Goal: Information Seeking & Learning: Learn about a topic

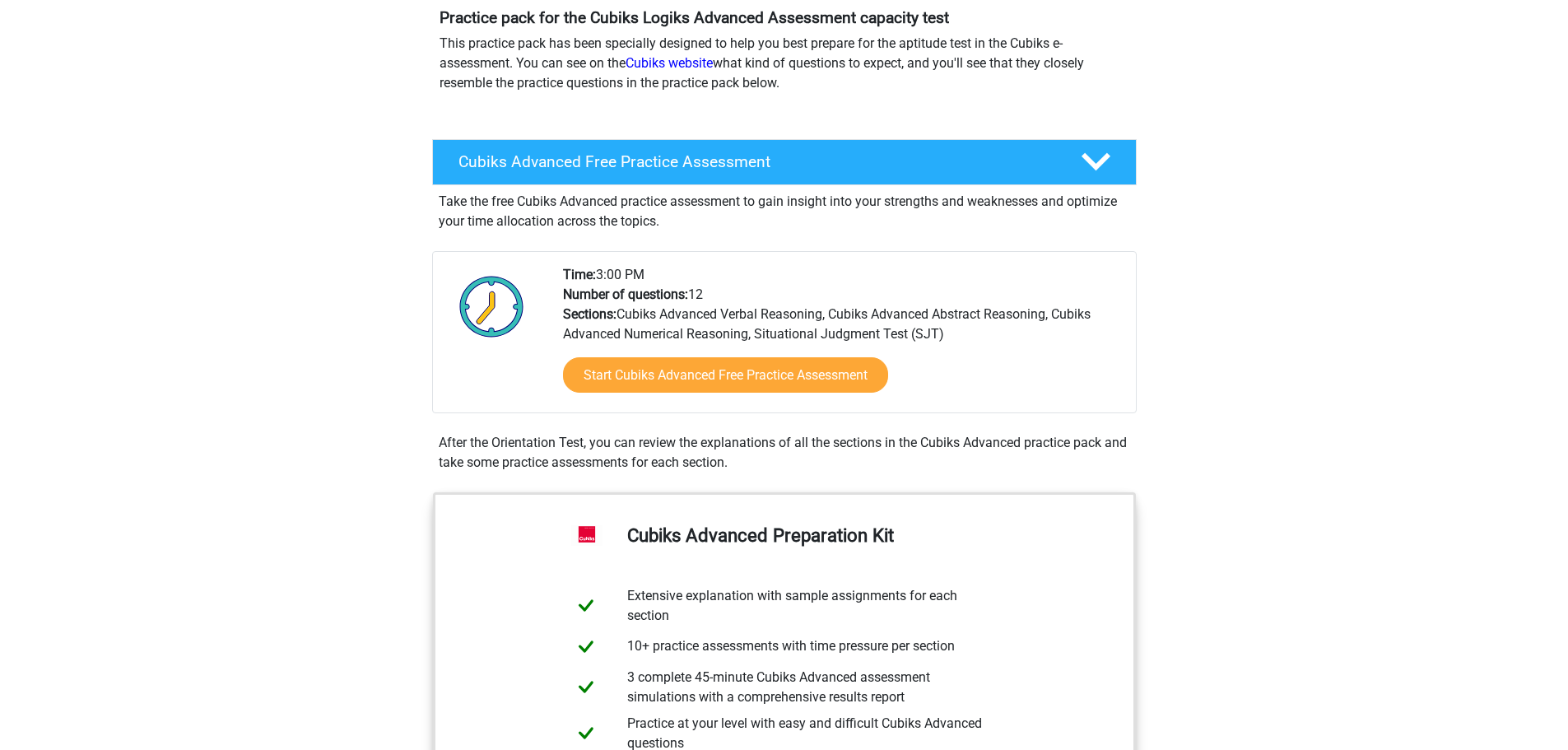
scroll to position [165, 0]
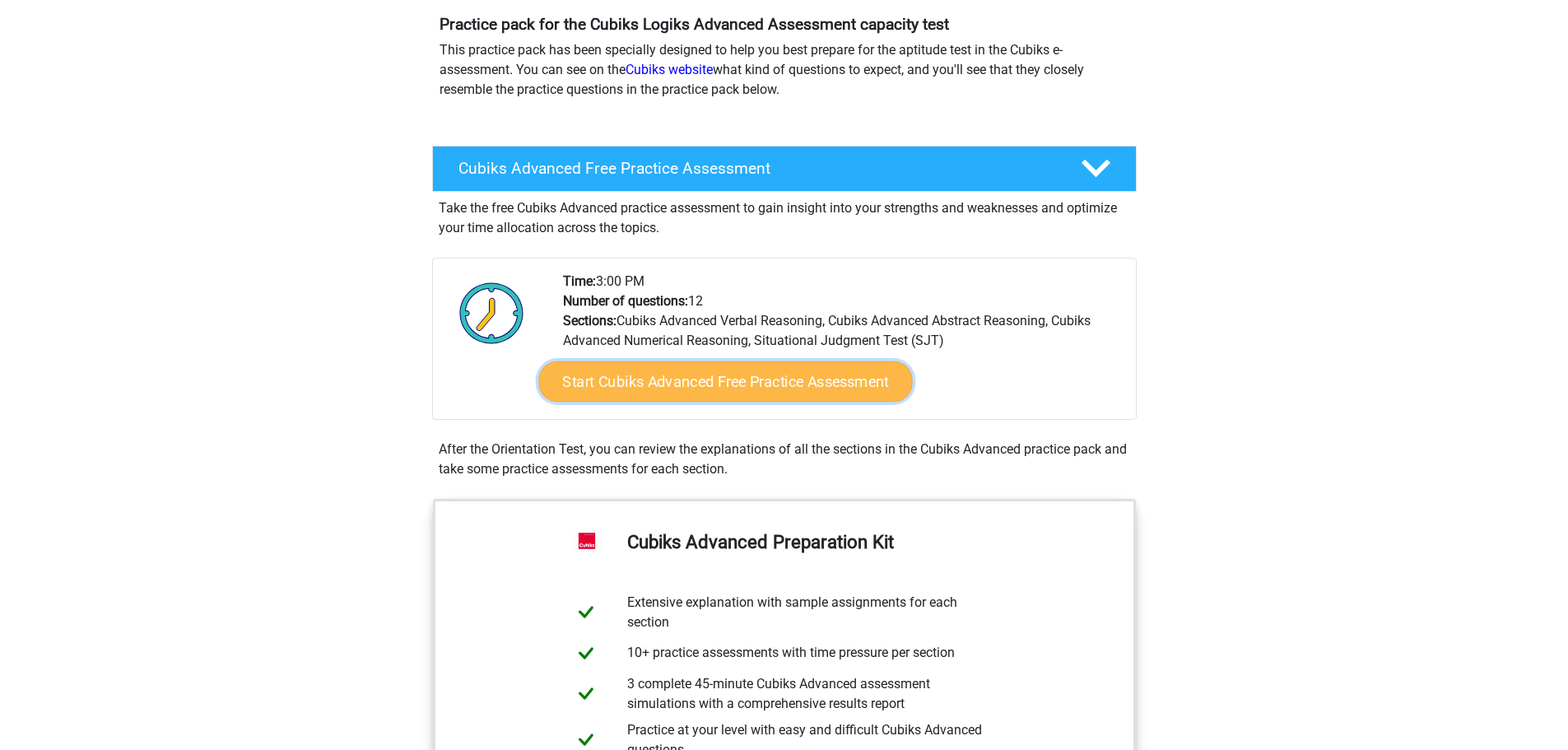
click at [828, 380] on font "Start Cubiks Advanced Free Practice Assessment" at bounding box center [725, 382] width 327 height 18
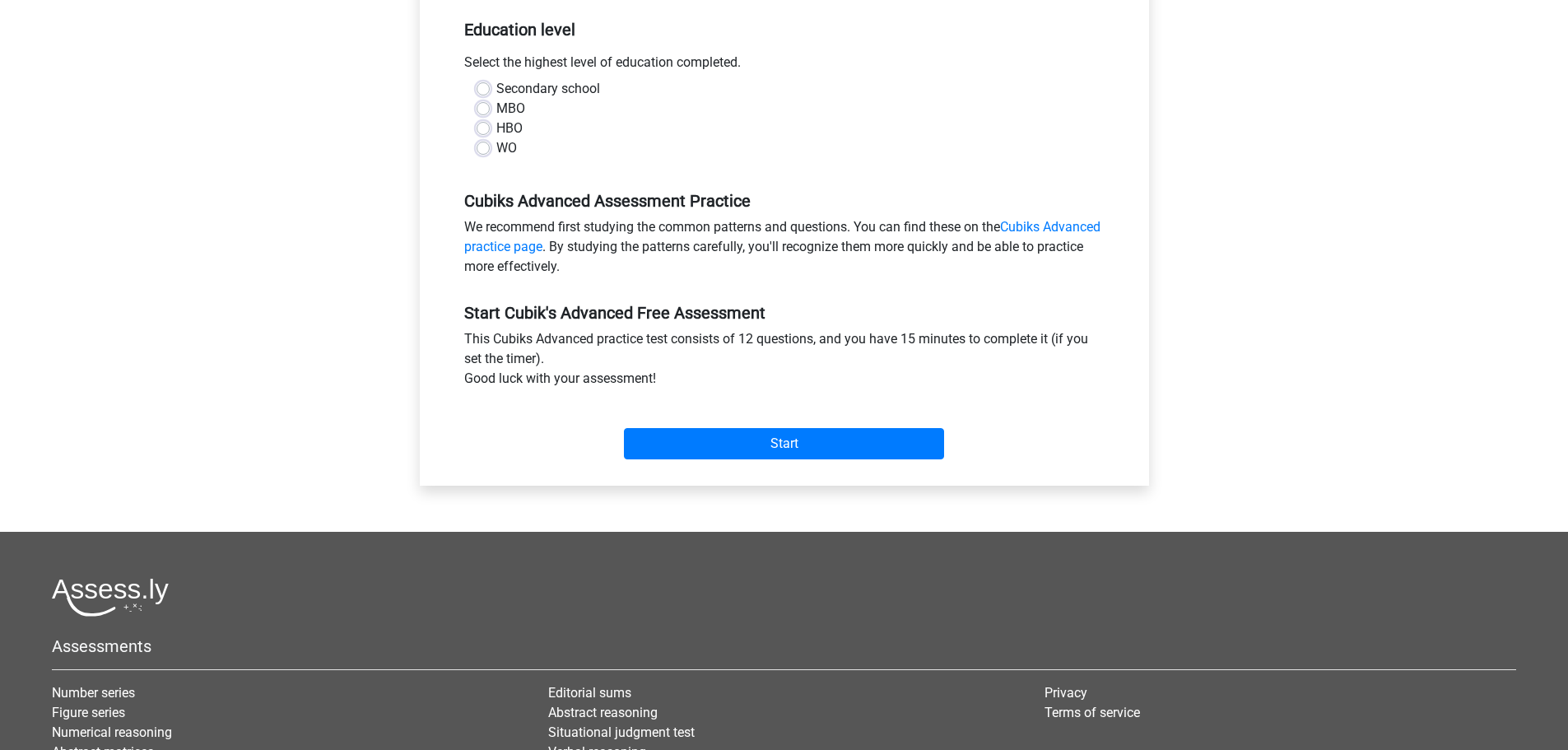
scroll to position [412, 0]
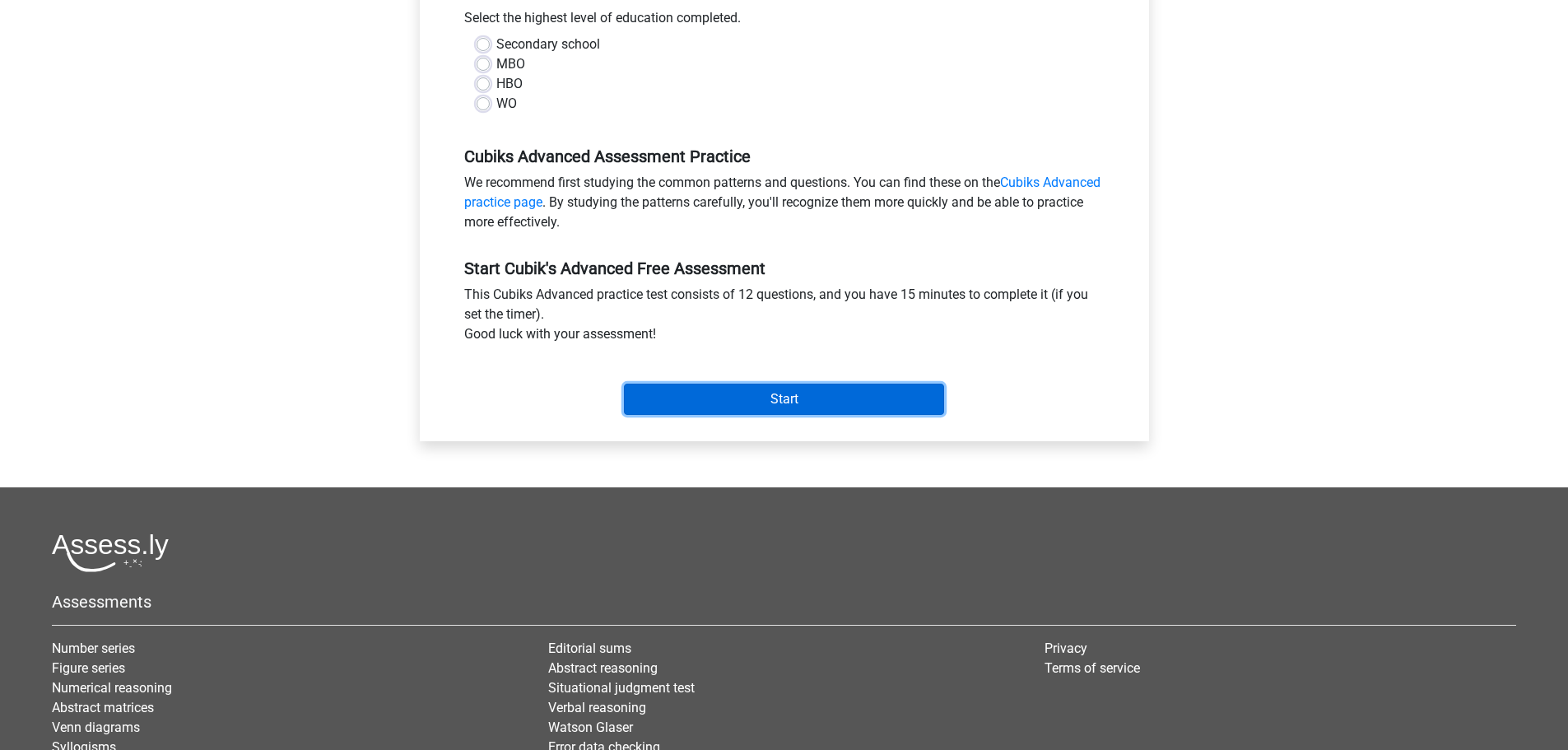
click at [798, 409] on input "Start" at bounding box center [784, 399] width 320 height 32
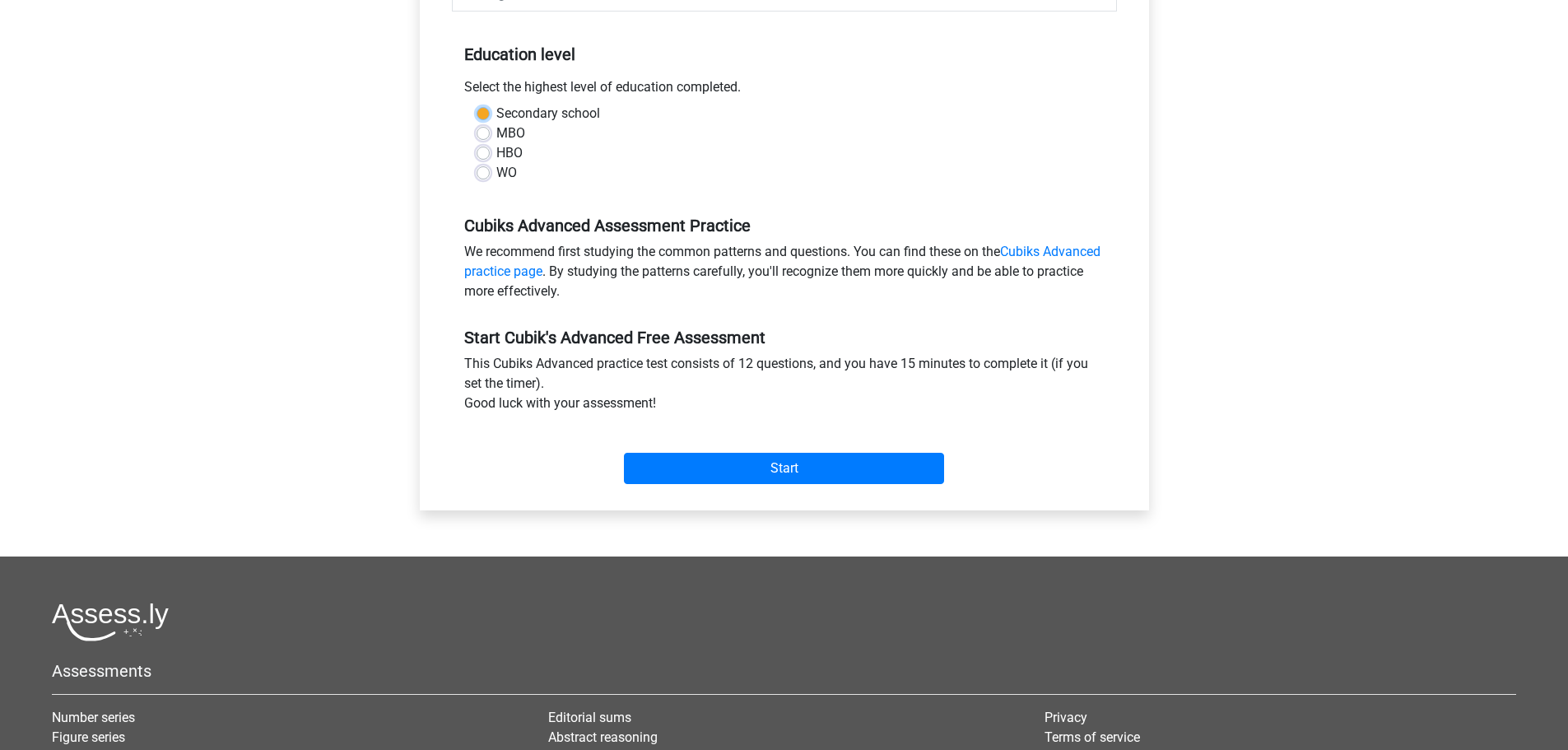
scroll to position [247, 0]
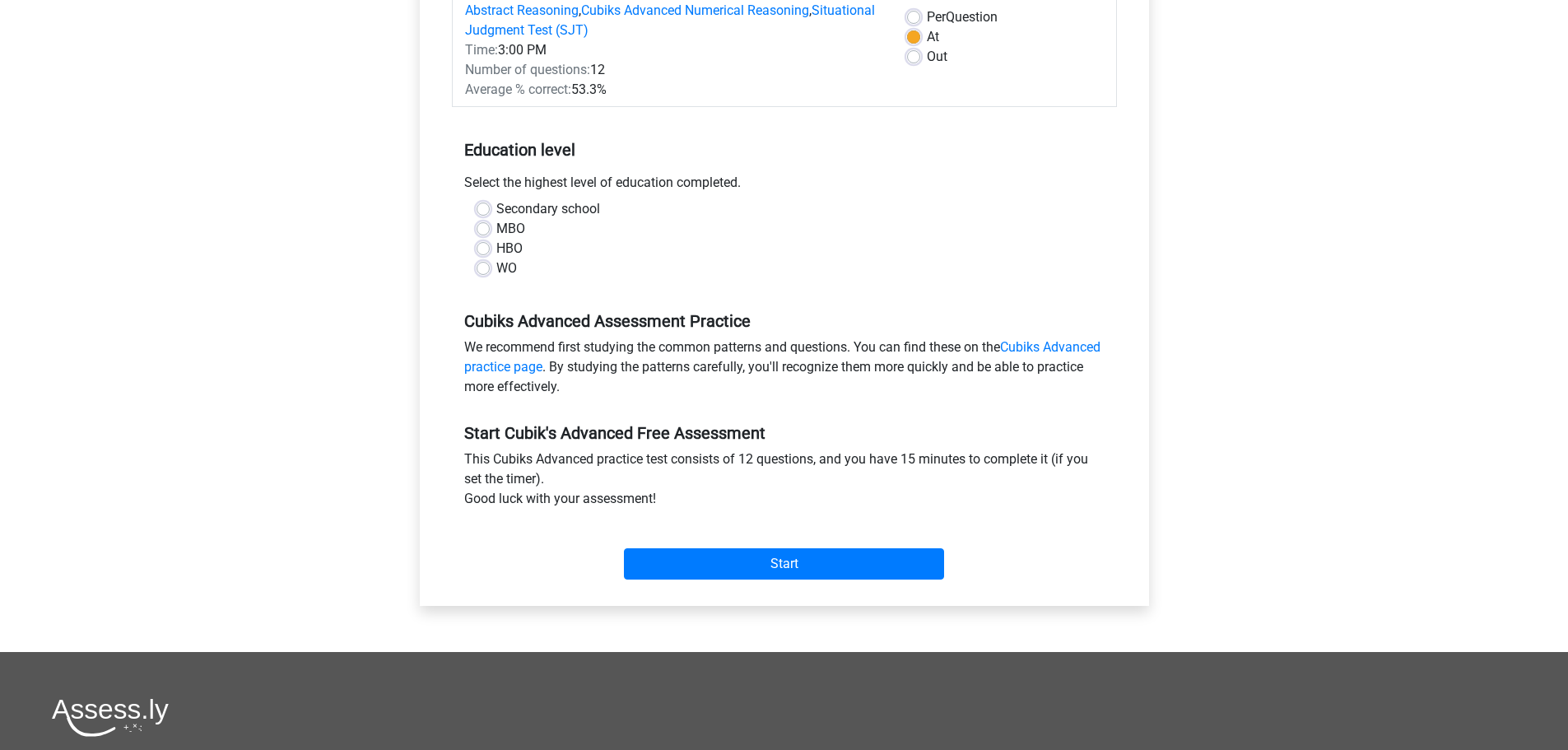
click at [699, 265] on div "WO" at bounding box center [785, 269] width 616 height 20
click at [493, 274] on div "WO" at bounding box center [785, 269] width 616 height 20
click at [496, 270] on label "WO" at bounding box center [506, 269] width 21 height 20
click at [480, 270] on input "WO" at bounding box center [483, 267] width 14 height 16
radio input "true"
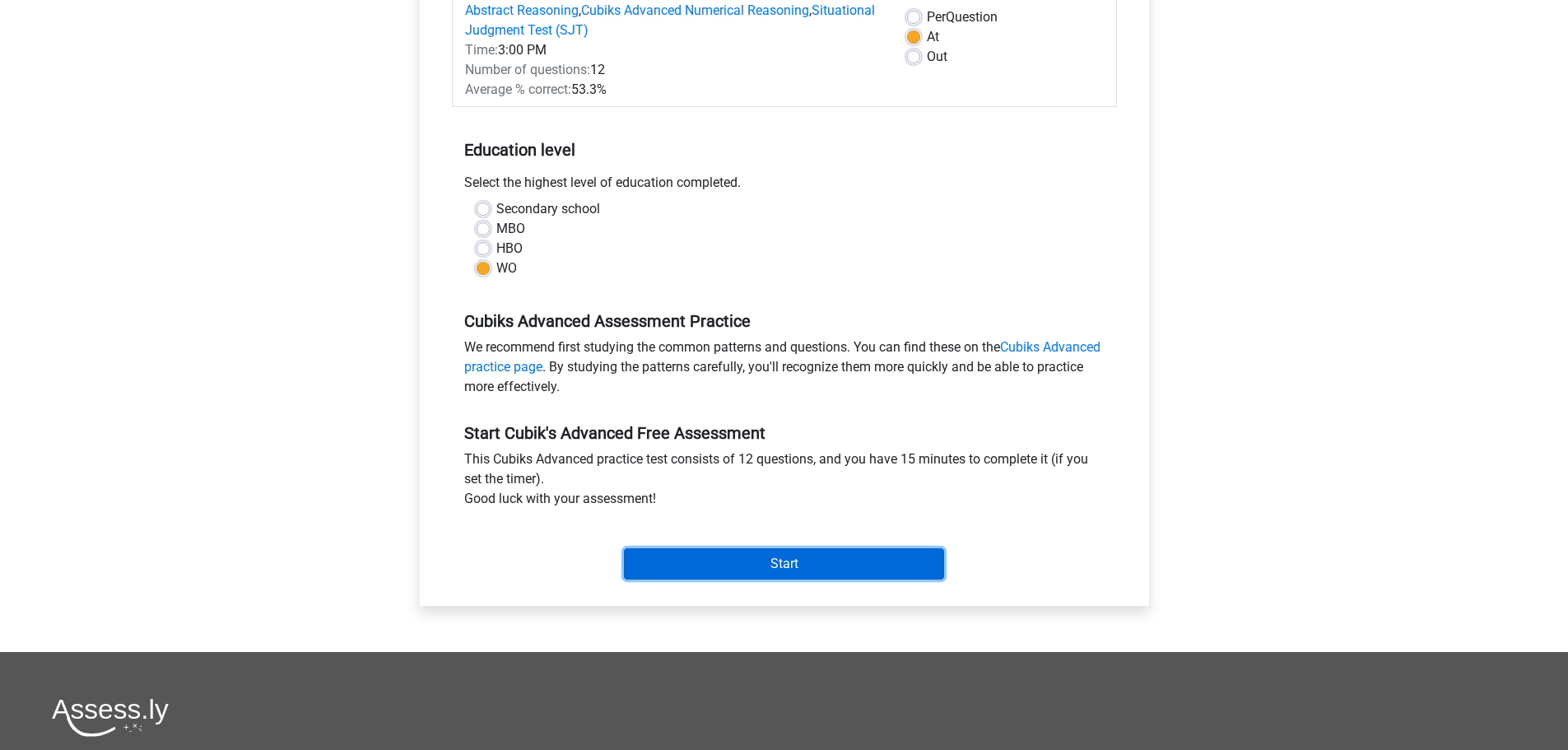
click at [785, 560] on input "Start" at bounding box center [784, 564] width 320 height 32
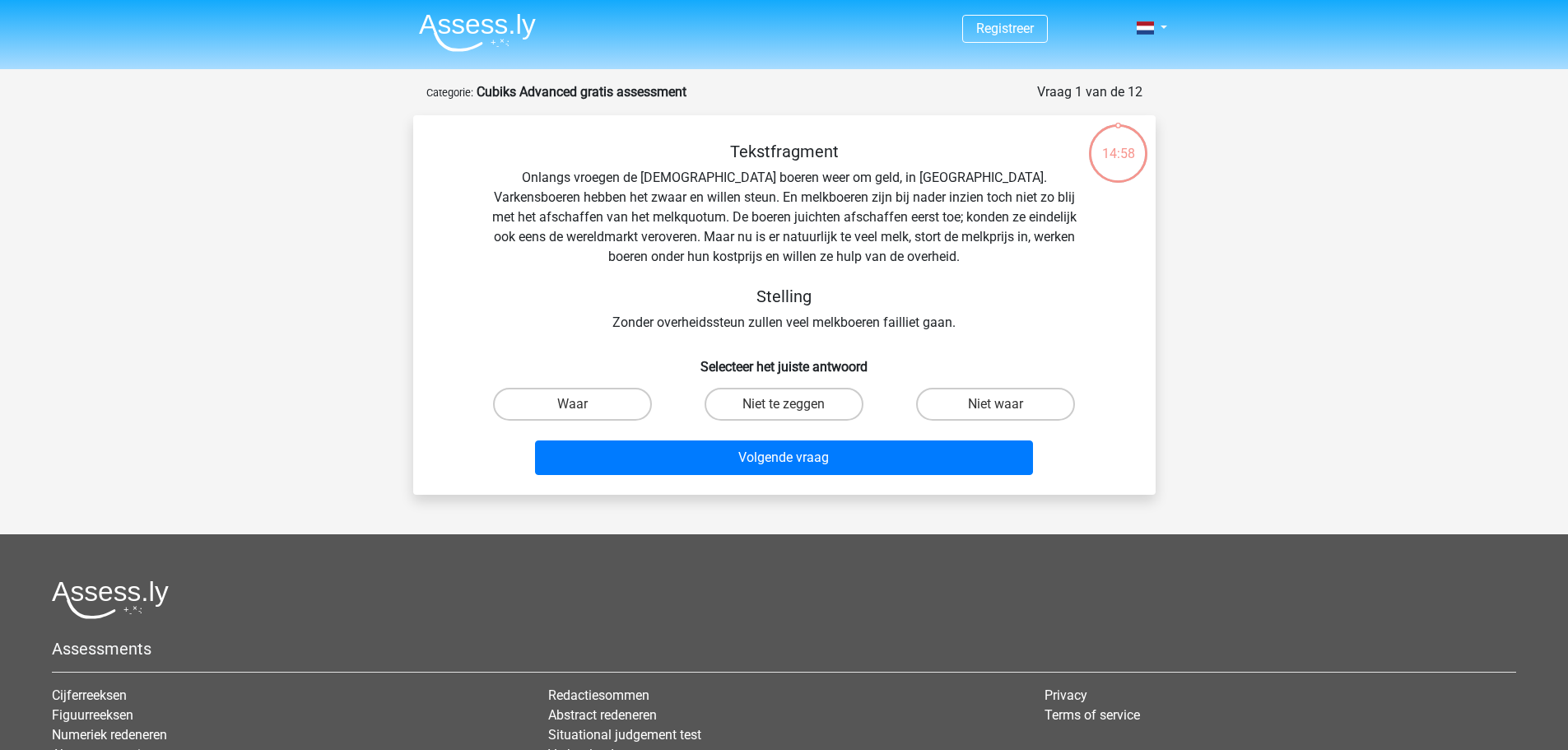
click at [750, 227] on div "Tekstfragment Onlangs vroegen de Europese boeren weer om geld, in Brussel. Vark…" at bounding box center [785, 236] width 690 height 191
click at [1163, 29] on link at bounding box center [1147, 28] width 33 height 20
click at [1197, 49] on header "Registreer" at bounding box center [784, 34] width 1568 height 69
